Goal: Information Seeking & Learning: Learn about a topic

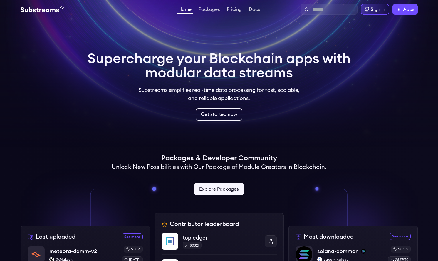
click at [377, 12] on div "Sign in" at bounding box center [378, 9] width 14 height 7
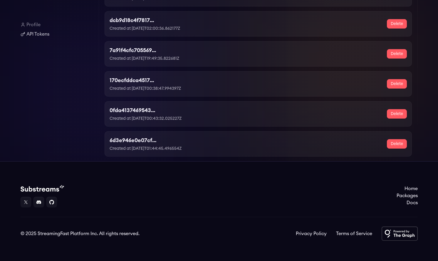
scroll to position [168, 0]
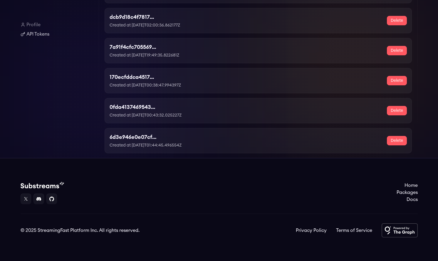
click at [403, 142] on button "Delete" at bounding box center [397, 140] width 20 height 9
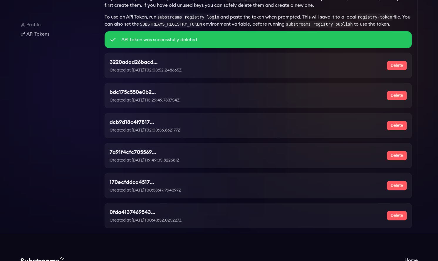
scroll to position [155, 0]
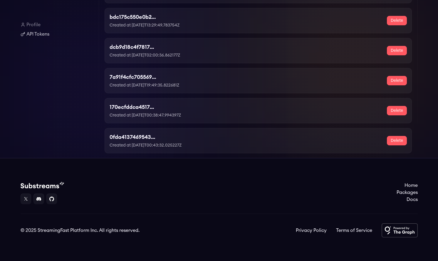
click at [394, 139] on button "Delete" at bounding box center [397, 140] width 20 height 9
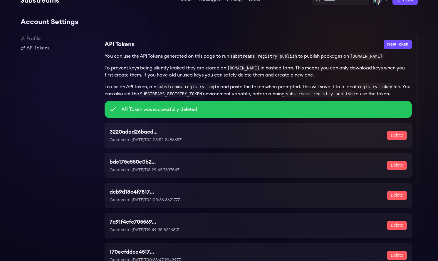
scroll to position [108, 0]
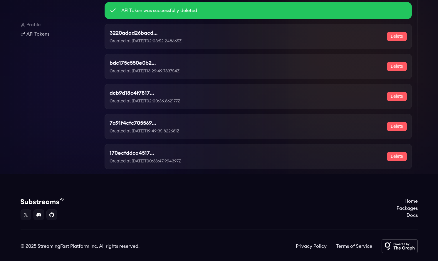
click at [396, 159] on button "Delete" at bounding box center [397, 156] width 20 height 9
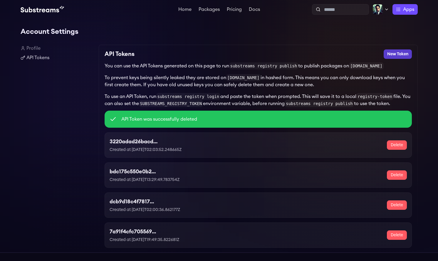
click at [395, 56] on button "New Token" at bounding box center [398, 53] width 28 height 9
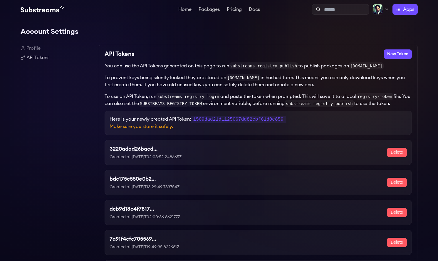
click at [233, 120] on code "1509dad21d1125067dd82cbf61d0c859" at bounding box center [238, 119] width 95 height 8
copy code "1509dad21d1125067dd82cbf61d0c859"
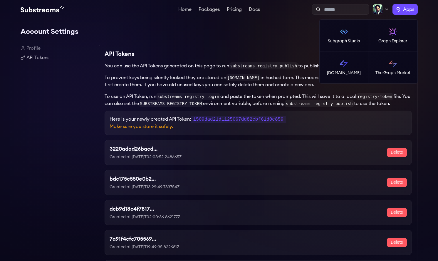
click at [401, 11] on label "Apps" at bounding box center [404, 9] width 25 height 11
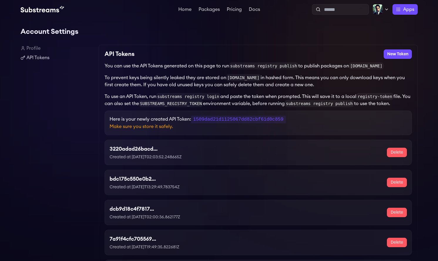
click at [270, 33] on h1 "Account Settings" at bounding box center [219, 32] width 397 height 12
click at [258, 121] on code "1509dad21d1125067dd82cbf61d0c859" at bounding box center [238, 119] width 95 height 8
copy code "1509dad21d1125067dd82cbf61d0c859"
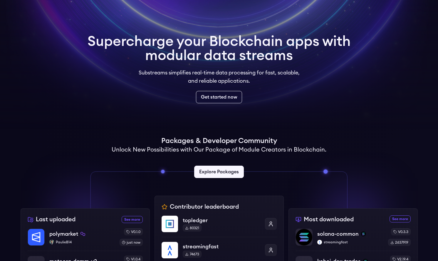
scroll to position [107, 0]
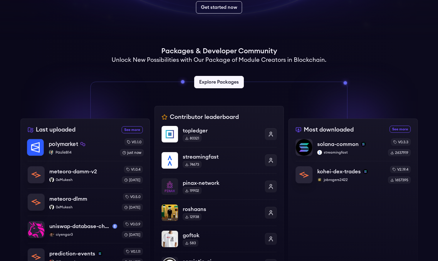
click at [104, 146] on div "polymarket" at bounding box center [82, 144] width 66 height 8
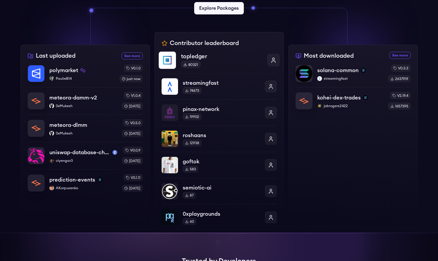
scroll to position [97, 0]
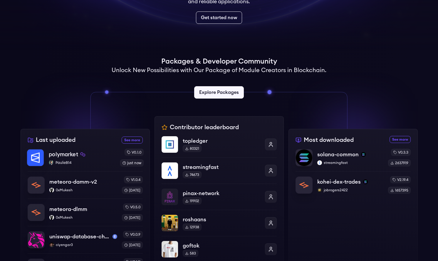
click at [97, 156] on div "polymarket" at bounding box center [82, 154] width 66 height 8
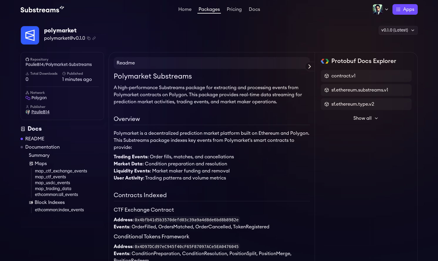
click at [41, 114] on span "PaulieB14" at bounding box center [40, 112] width 18 height 6
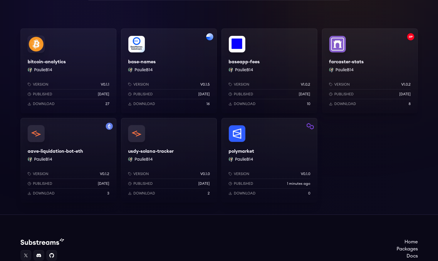
scroll to position [80, 0]
click at [281, 141] on div "polymarket PaulieB14 Version v0.1.0 Published 1 minutes ago Download 0" at bounding box center [269, 160] width 96 height 85
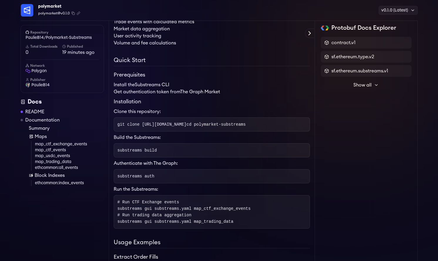
scroll to position [254, 0]
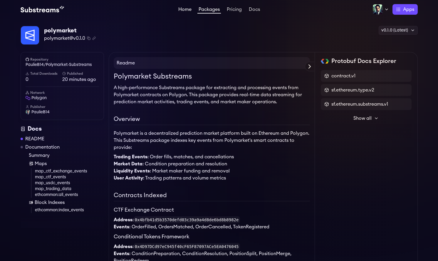
click at [177, 9] on link "Home" at bounding box center [185, 10] width 16 height 6
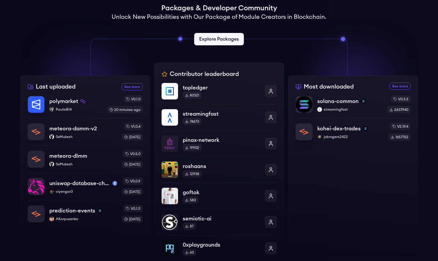
scroll to position [163, 0]
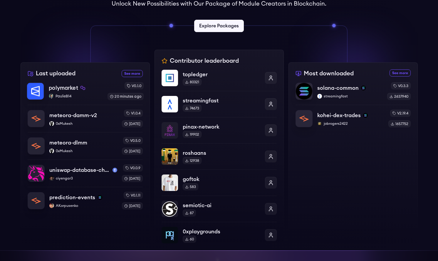
click at [62, 90] on p "polymarket" at bounding box center [63, 88] width 29 height 8
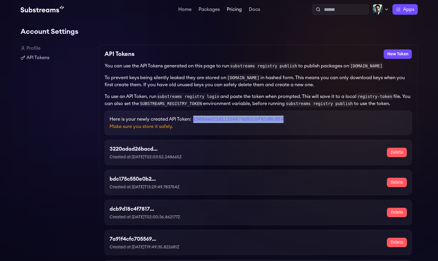
click at [236, 10] on link "Pricing" at bounding box center [234, 10] width 17 height 6
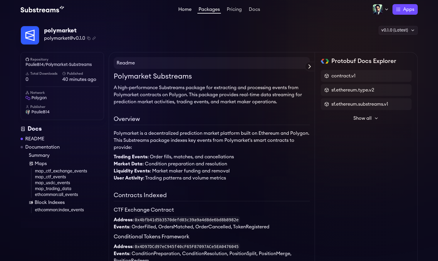
click at [186, 11] on link "Home" at bounding box center [185, 10] width 16 height 6
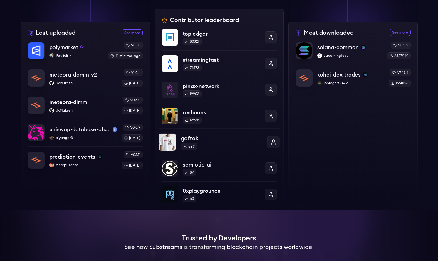
scroll to position [206, 0]
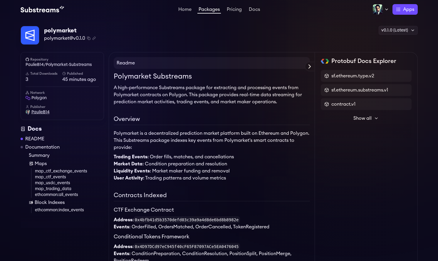
click at [41, 112] on span "PaulieB14" at bounding box center [40, 112] width 18 height 6
click at [181, 9] on link "Home" at bounding box center [185, 10] width 16 height 6
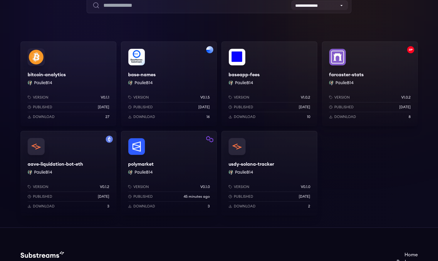
scroll to position [60, 0]
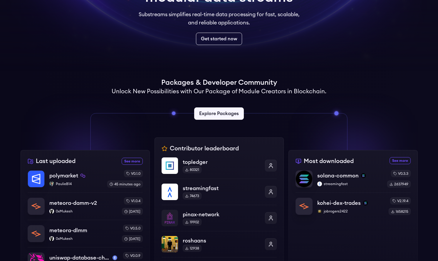
scroll to position [212, 0]
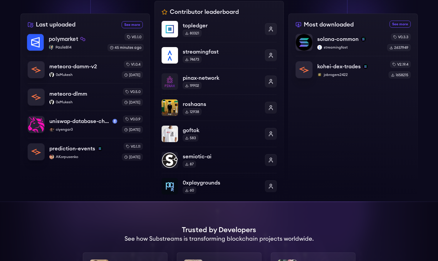
click at [90, 40] on div "polymarket" at bounding box center [76, 39] width 54 height 8
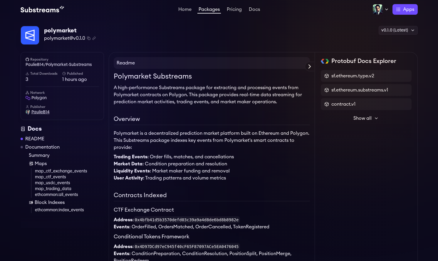
click at [39, 112] on span "PaulieB14" at bounding box center [40, 112] width 18 height 6
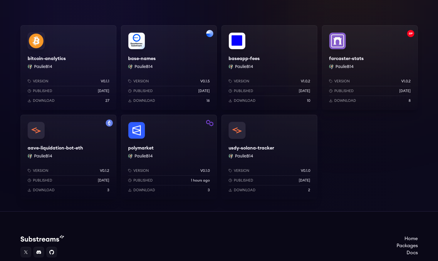
scroll to position [87, 0]
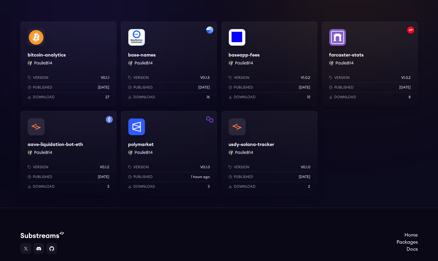
click at [186, 154] on div "polymarket PaulieB14 Version v0.1.0 Published 1 hours ago Download 3" at bounding box center [169, 153] width 96 height 85
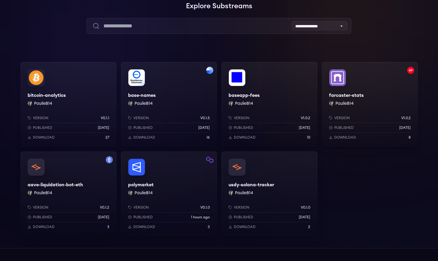
scroll to position [0, 0]
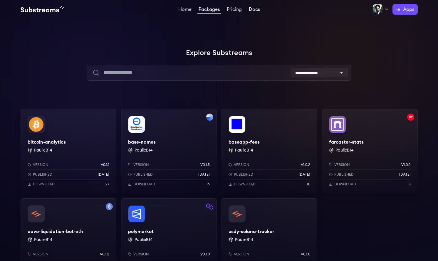
click at [253, 10] on link "Docs" at bounding box center [255, 10] width 14 height 6
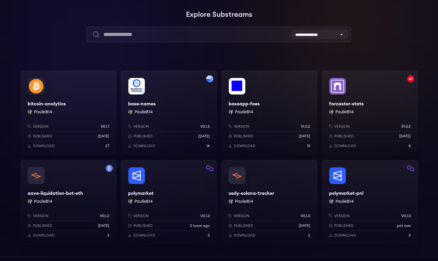
scroll to position [89, 0]
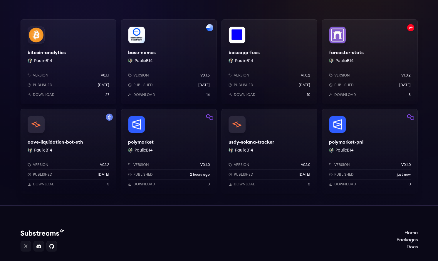
click at [378, 128] on div "polymarket-pnl PaulieB14 Version v0.1.0 Published just now Download 0" at bounding box center [370, 151] width 96 height 85
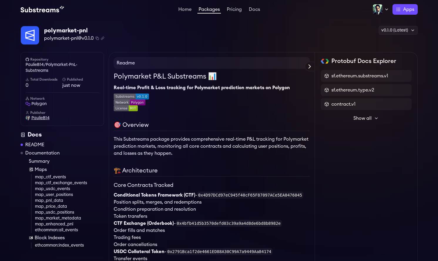
click at [41, 117] on span "PaulieB14" at bounding box center [40, 118] width 18 height 6
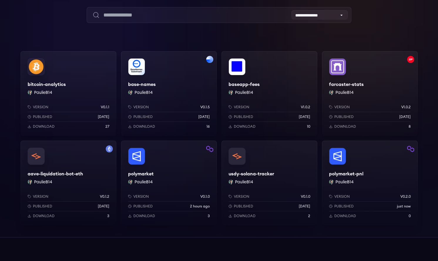
scroll to position [60, 0]
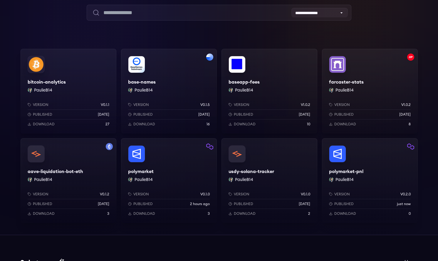
click at [382, 163] on div "polymarket-pnl PaulieB14 Version v0.2.0 Published just now Download 0" at bounding box center [370, 180] width 96 height 85
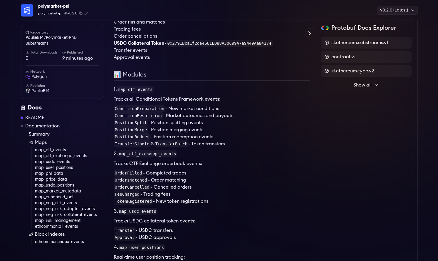
scroll to position [209, 0]
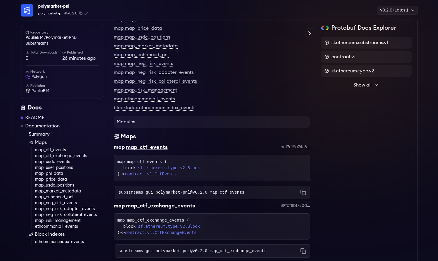
scroll to position [1713, 0]
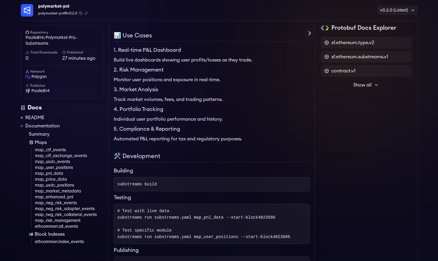
scroll to position [1147, 0]
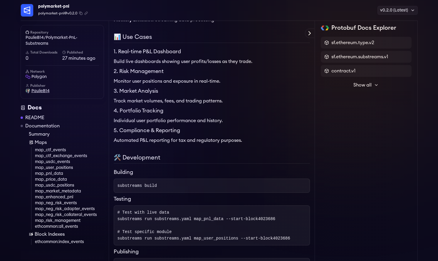
click at [38, 92] on span "PaulieB14" at bounding box center [40, 91] width 18 height 6
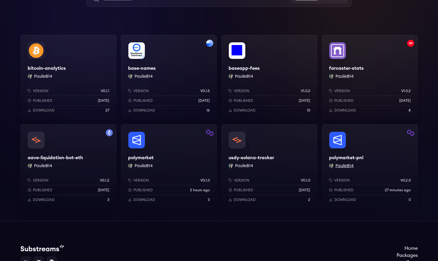
scroll to position [75, 0]
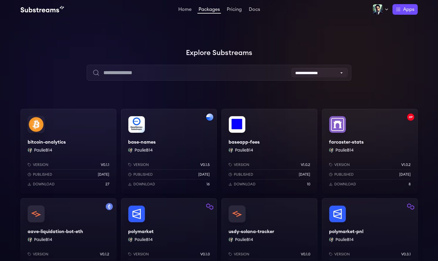
scroll to position [75, 0]
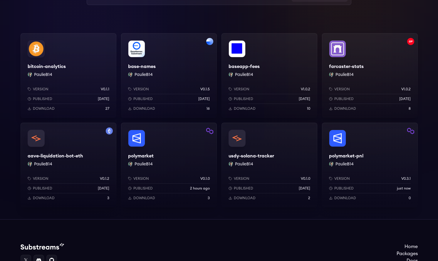
click at [385, 153] on div "polymarket-pnl PaulieB14 Version v0.3.1 Published just now Download 0" at bounding box center [370, 164] width 96 height 85
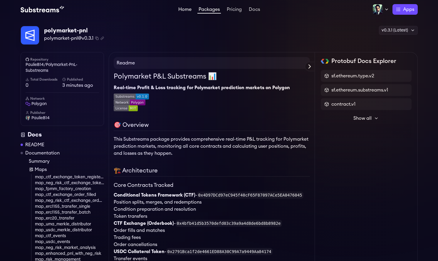
click at [184, 9] on link "Home" at bounding box center [185, 10] width 16 height 6
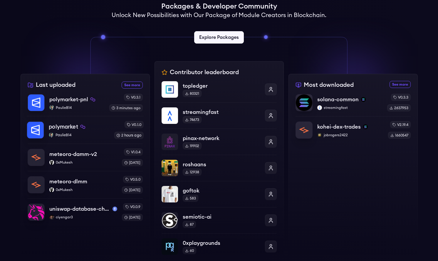
scroll to position [159, 0]
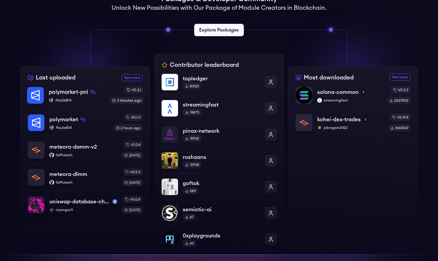
click at [62, 101] on p "PaulieB14" at bounding box center [77, 100] width 56 height 5
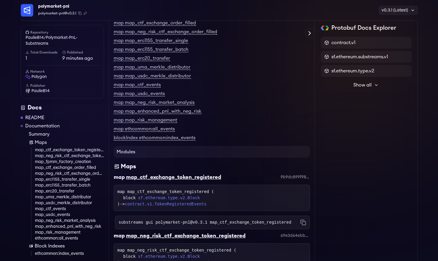
scroll to position [1893, 0]
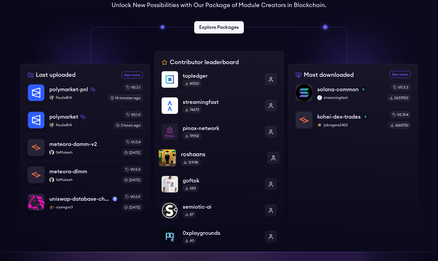
scroll to position [181, 0]
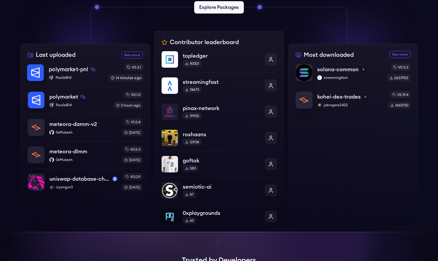
click at [84, 77] on p "PaulieB14" at bounding box center [76, 77] width 55 height 5
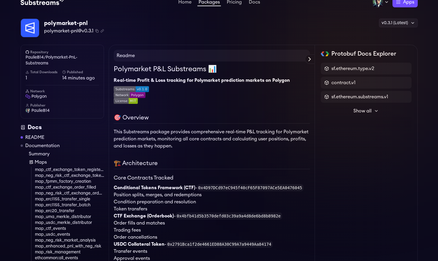
scroll to position [8, 0]
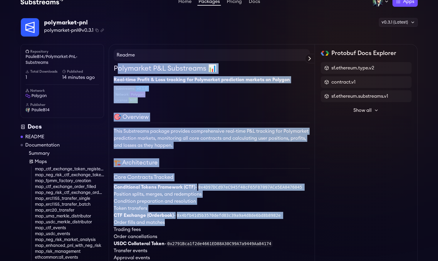
drag, startPoint x: 116, startPoint y: 67, endPoint x: 218, endPoint y: 217, distance: 181.1
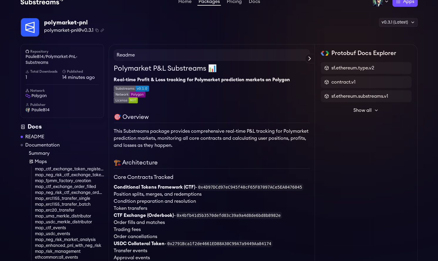
click at [122, 60] on h4 "Readme" at bounding box center [212, 55] width 196 height 12
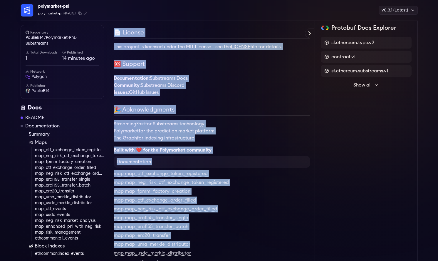
scroll to position [1545, 0]
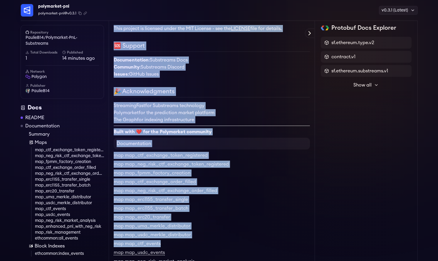
drag, startPoint x: 114, startPoint y: 66, endPoint x: 251, endPoint y: 192, distance: 186.0
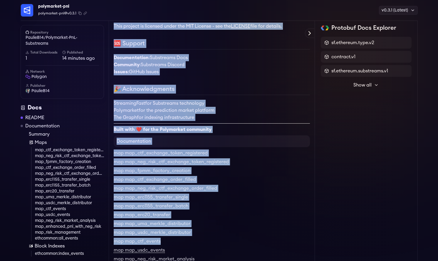
copy div "Polymarket P&L Substreams 📊 Real-time Profit & Loss tracking for Polymarket pre…"
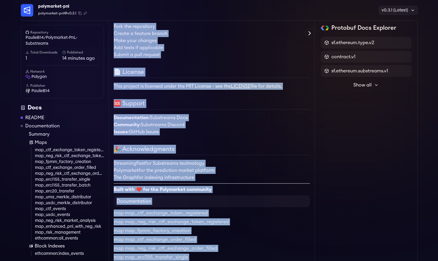
scroll to position [1485, 0]
